Goal: Task Accomplishment & Management: Complete application form

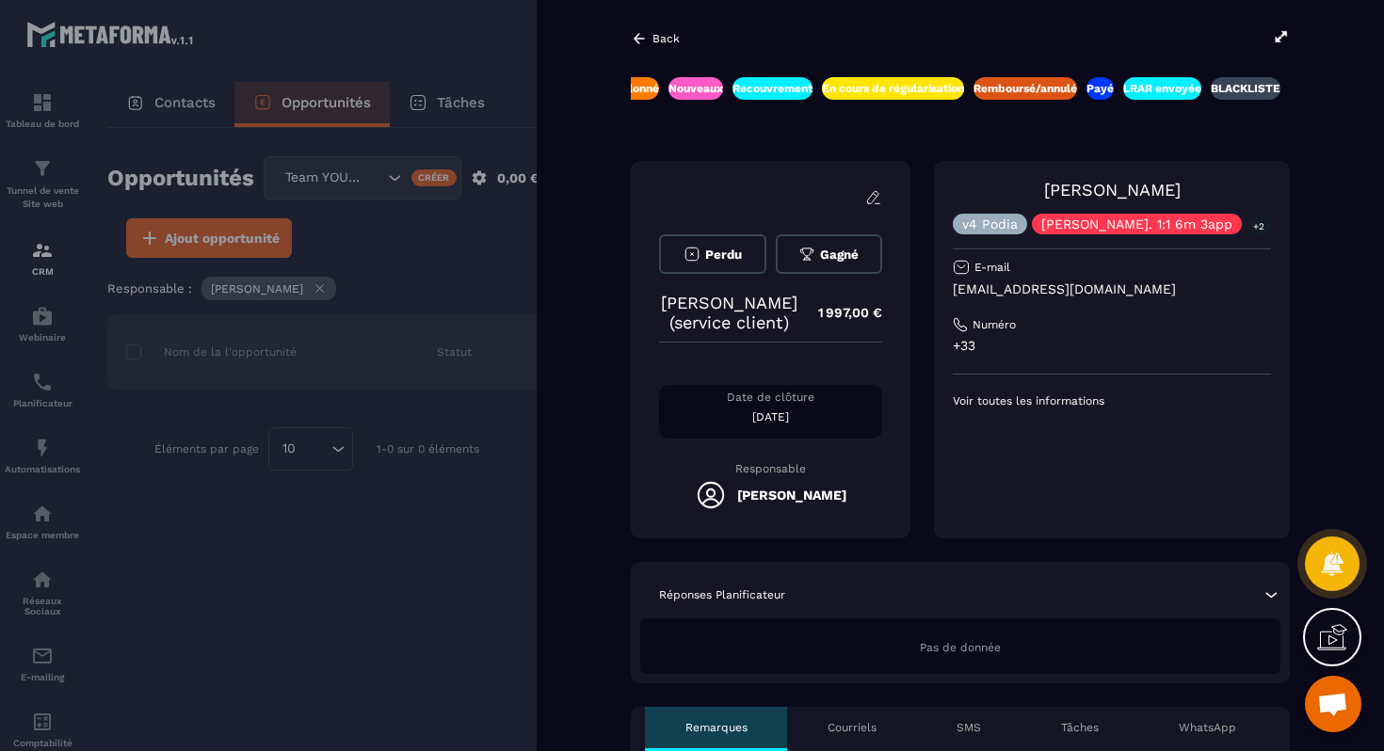
scroll to position [0, 616]
drag, startPoint x: 1055, startPoint y: 196, endPoint x: 1182, endPoint y: 180, distance: 128.1
click at [1182, 180] on div "[PERSON_NAME] v4 [PERSON_NAME]. 1:1 6m 3app +2" at bounding box center [1112, 207] width 318 height 55
copy link "[PERSON_NAME]"
drag, startPoint x: 1182, startPoint y: 180, endPoint x: 1192, endPoint y: 0, distance: 180.2
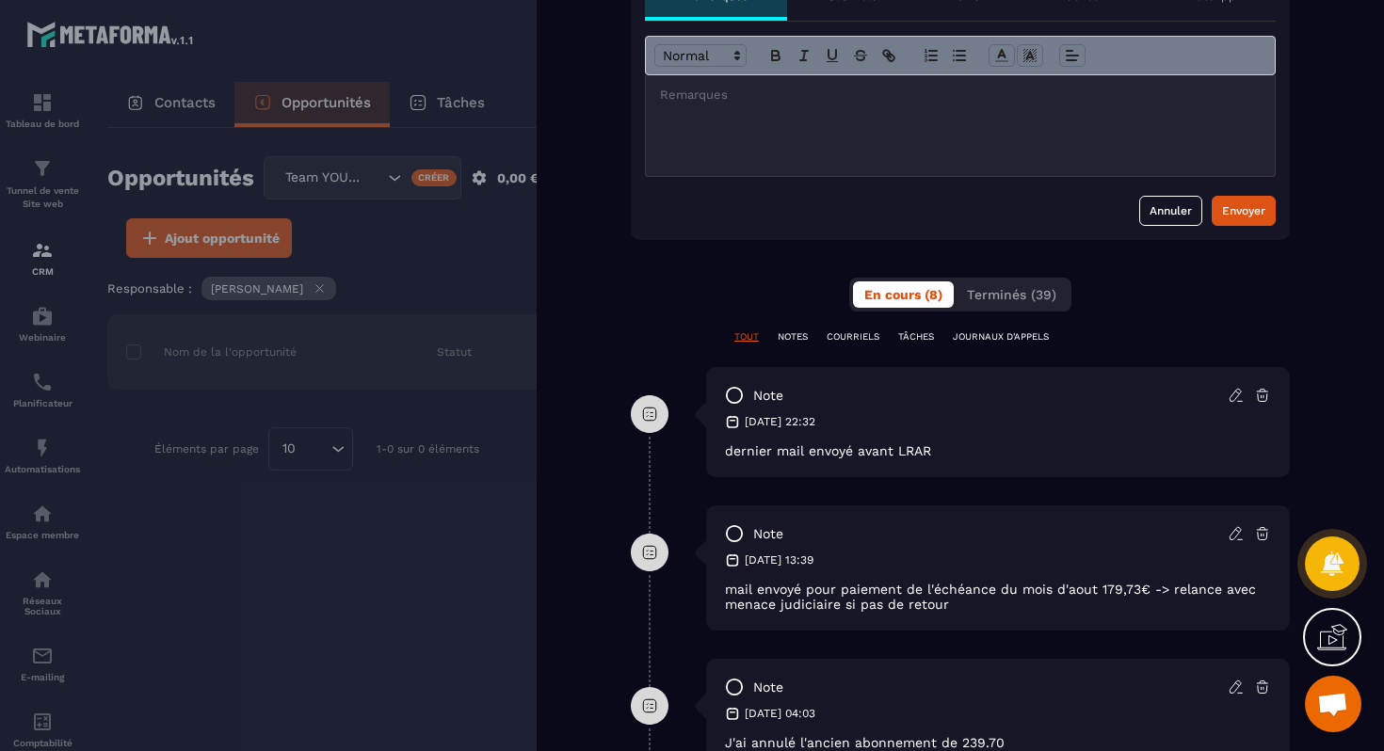
scroll to position [736, 0]
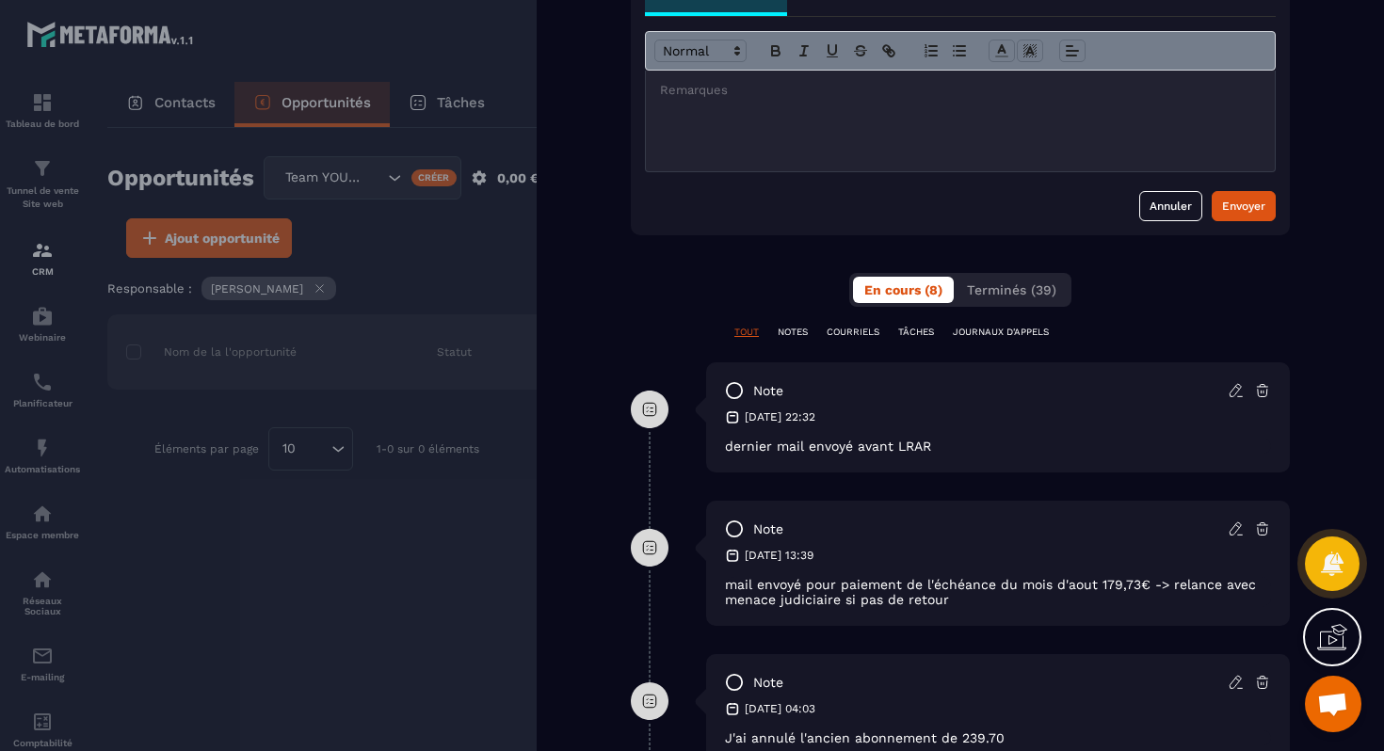
click at [1235, 395] on icon at bounding box center [1236, 390] width 17 height 17
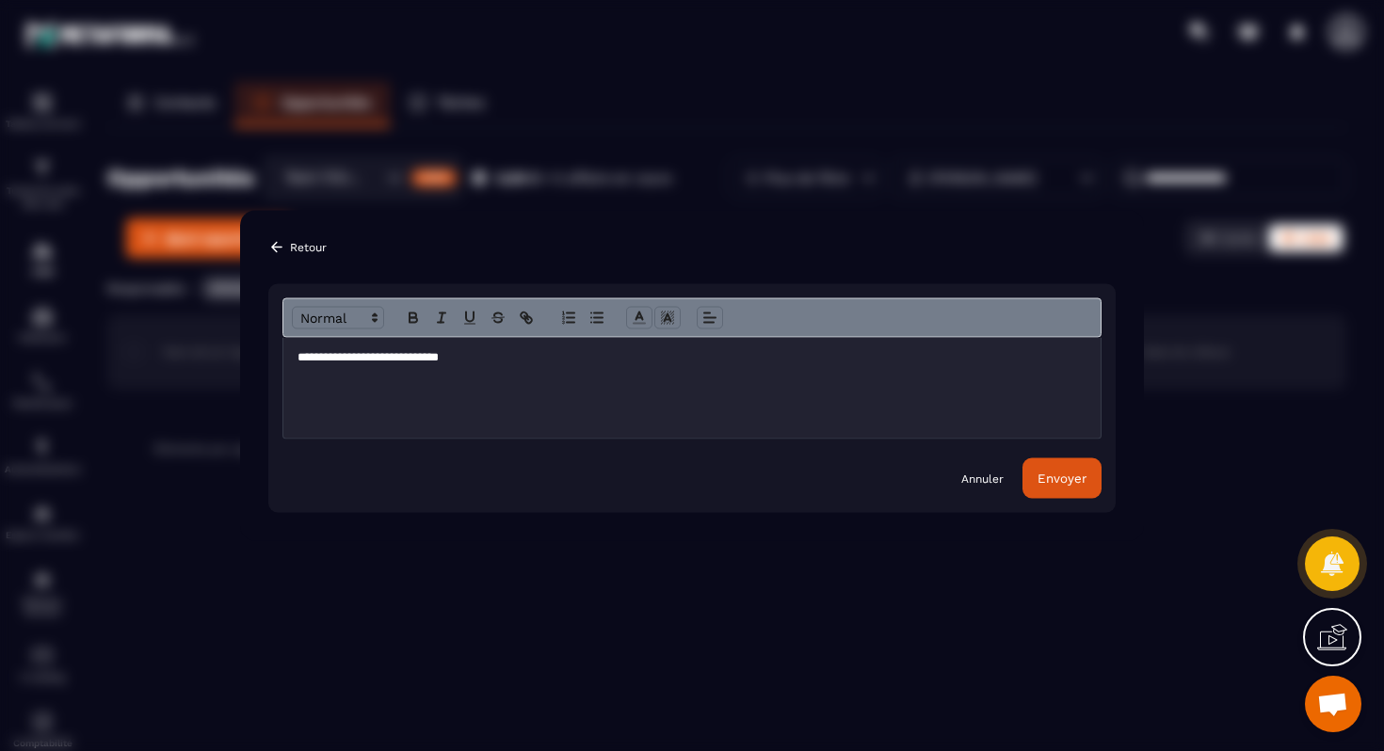
click at [480, 359] on p "**********" at bounding box center [692, 357] width 789 height 17
click at [604, 362] on p "**********" at bounding box center [692, 357] width 789 height 17
click at [617, 358] on p "**********" at bounding box center [692, 357] width 789 height 17
click at [1065, 477] on div "Envoyer" at bounding box center [1062, 479] width 49 height 14
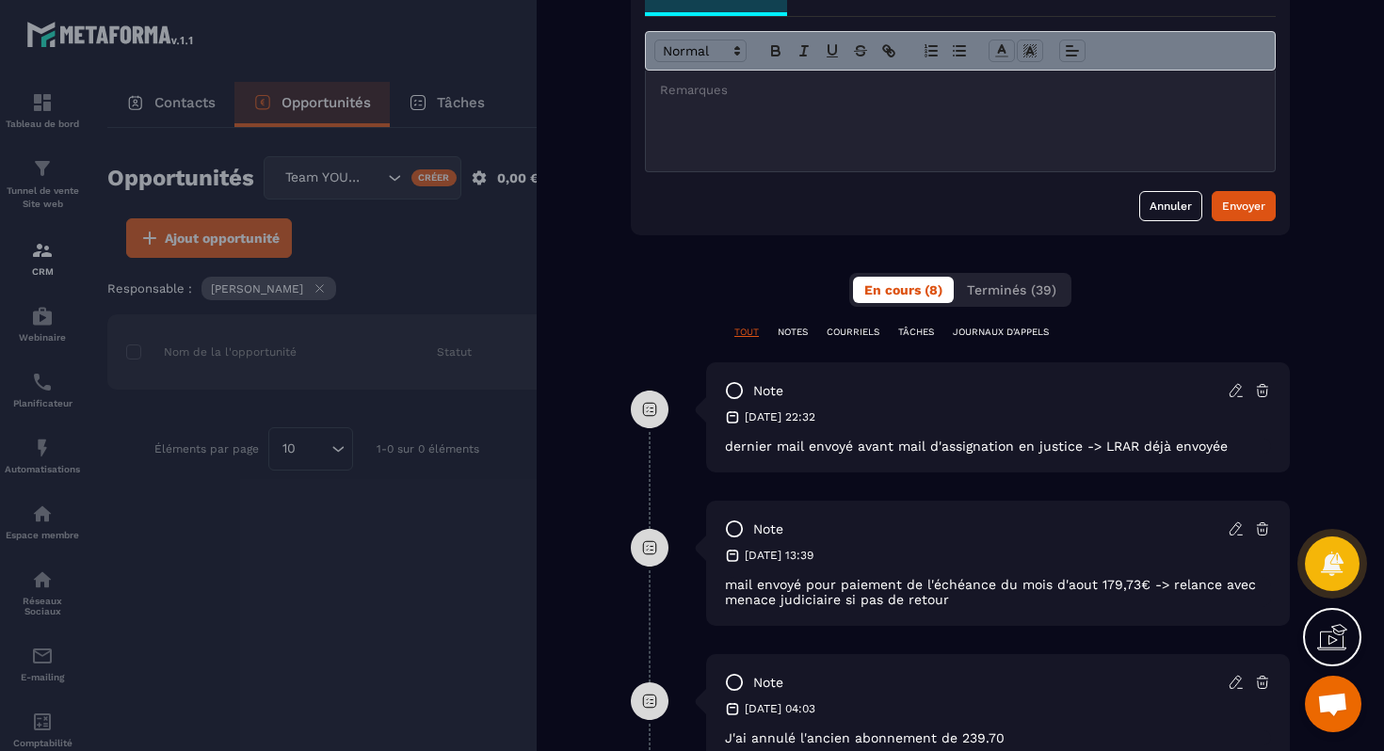
click at [311, 502] on div at bounding box center [692, 375] width 1384 height 751
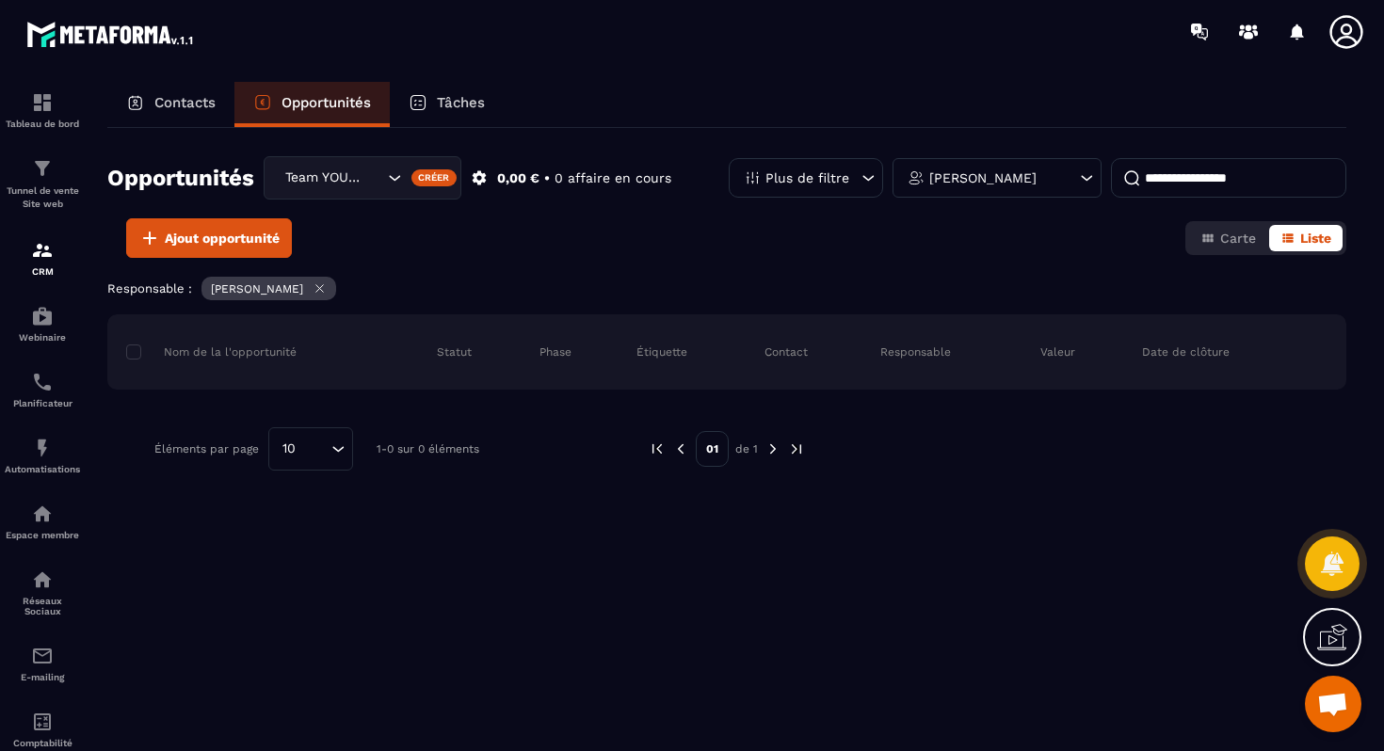
click at [1171, 180] on input at bounding box center [1228, 178] width 235 height 40
click at [976, 630] on div "Nom de la l'opportunité Statut Phase Étiquette Contact Responsable Valeur Date …" at bounding box center [726, 473] width 1239 height 316
click at [356, 115] on div "Opportunités" at bounding box center [311, 104] width 155 height 45
click at [363, 166] on div "Team YOUGC - Formations" at bounding box center [363, 177] width 198 height 43
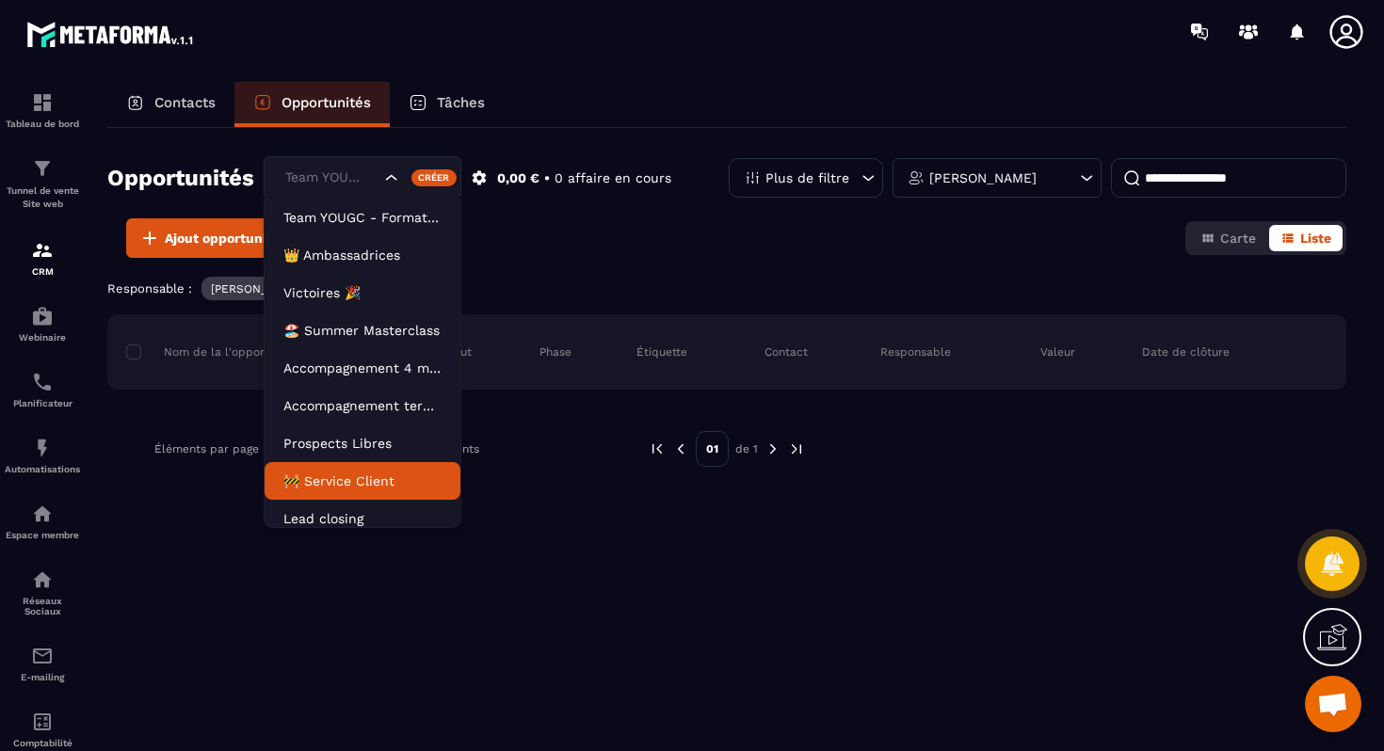
click at [352, 476] on p "🚧 Service Client" at bounding box center [362, 481] width 158 height 19
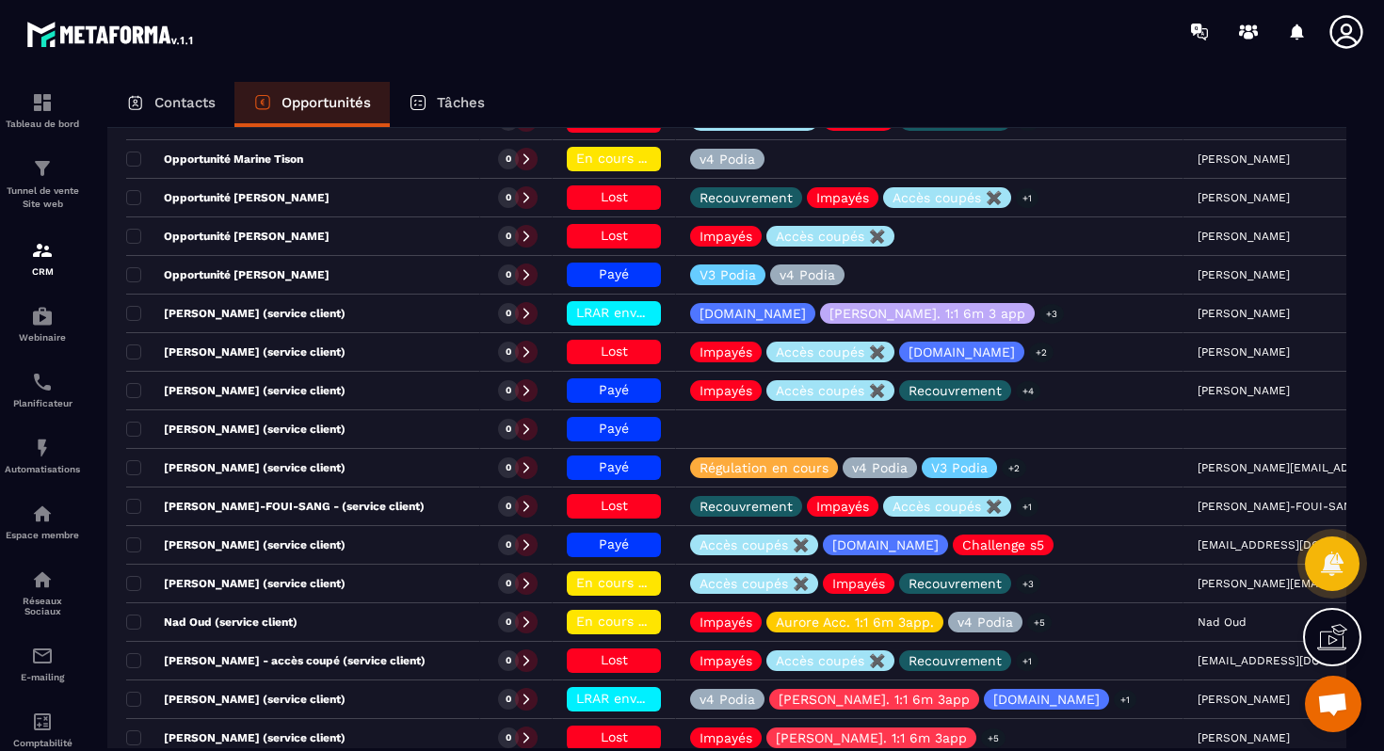
scroll to position [1525, 0]
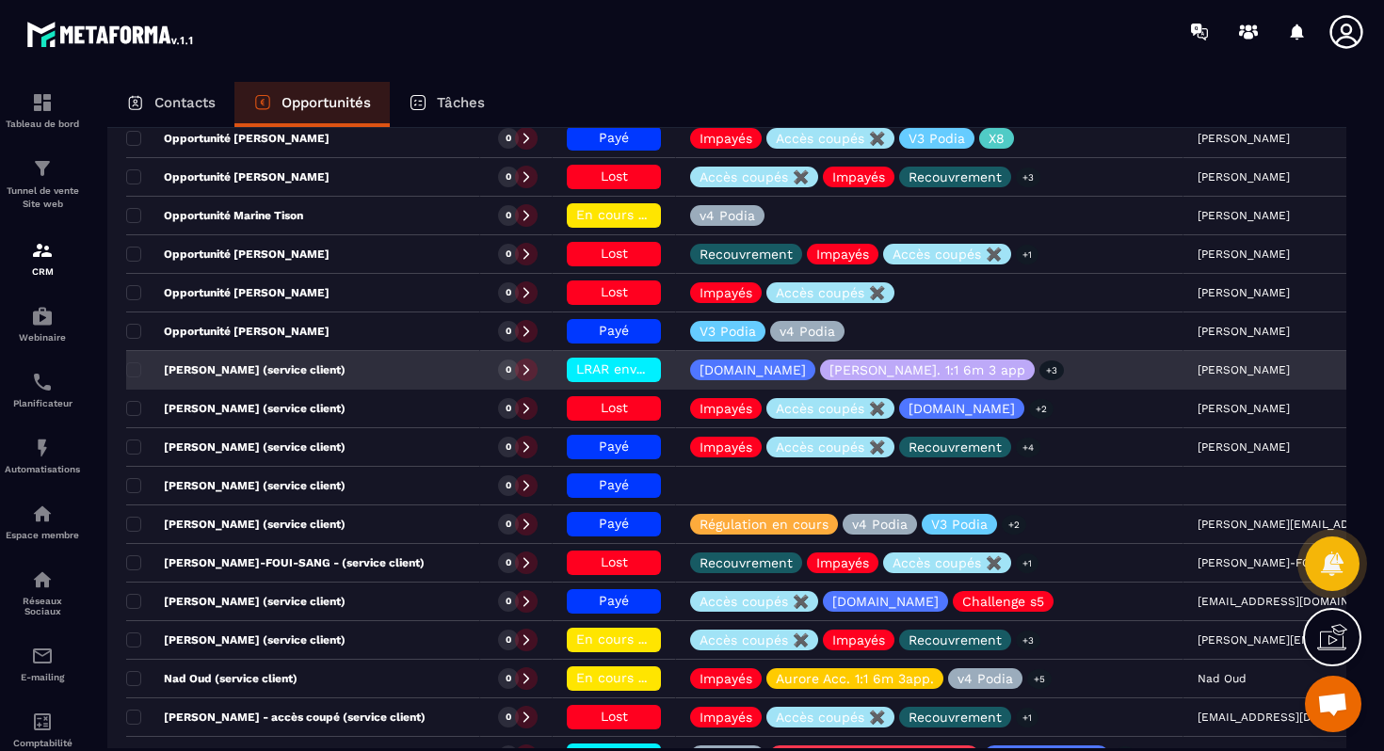
click at [380, 371] on div "[PERSON_NAME] (service client)" at bounding box center [303, 371] width 354 height 38
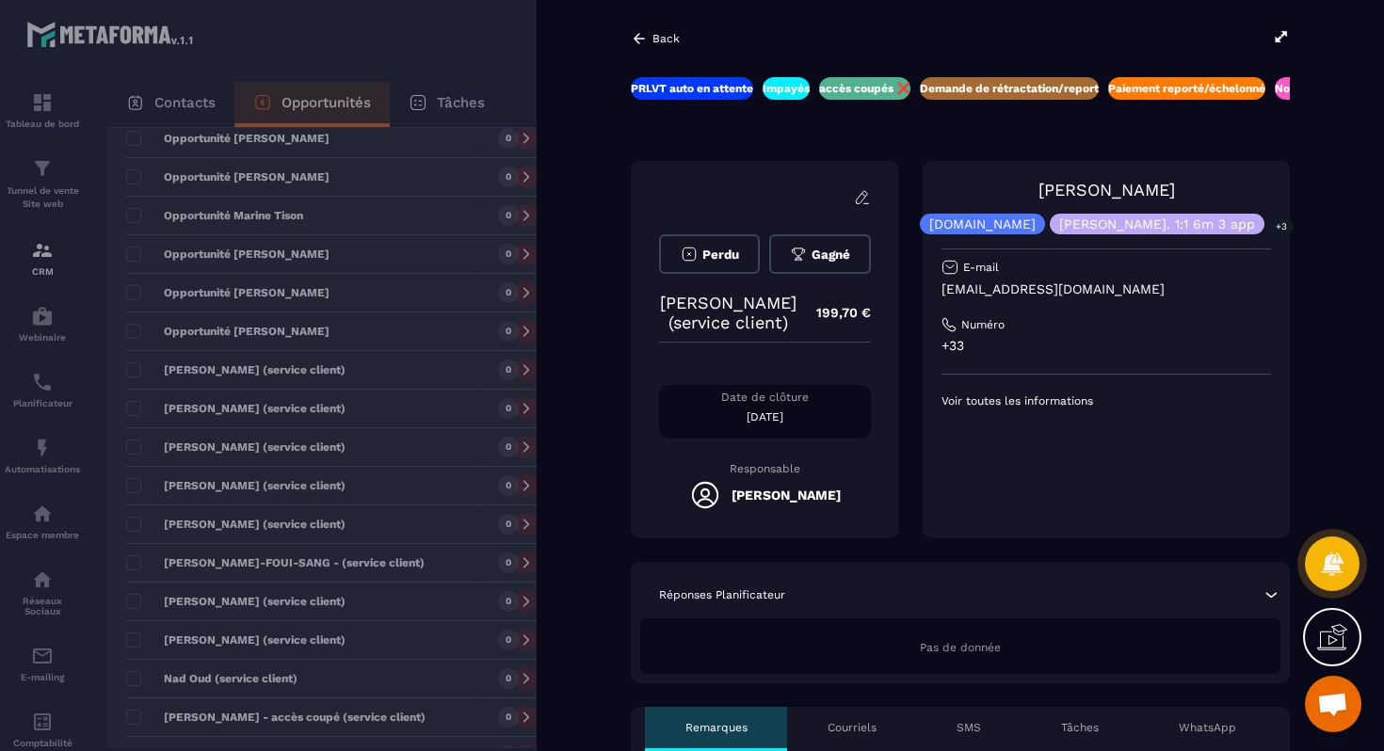
scroll to position [0, 40]
